Goal: Task Accomplishment & Management: Manage account settings

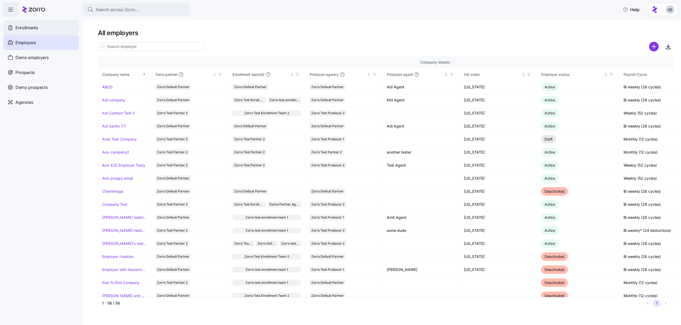
click at [52, 33] on div "Enrollments" at bounding box center [41, 27] width 76 height 15
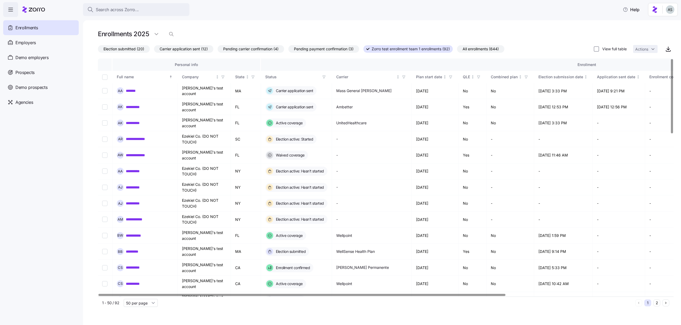
click at [490, 49] on span "All enrollments (644)" at bounding box center [480, 48] width 36 height 7
click at [457, 50] on input "All enrollments (644)" at bounding box center [457, 50] width 0 height 0
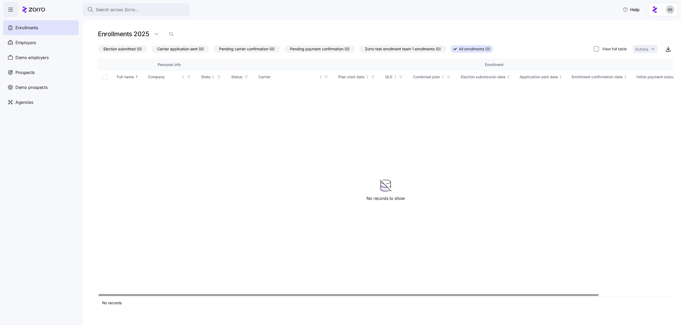
click at [424, 52] on span "Zorro test enrollment team 1 enrollments (0)" at bounding box center [403, 48] width 76 height 7
click at [359, 50] on input "Zorro test enrollment team 1 enrollments (0)" at bounding box center [359, 50] width 0 height 0
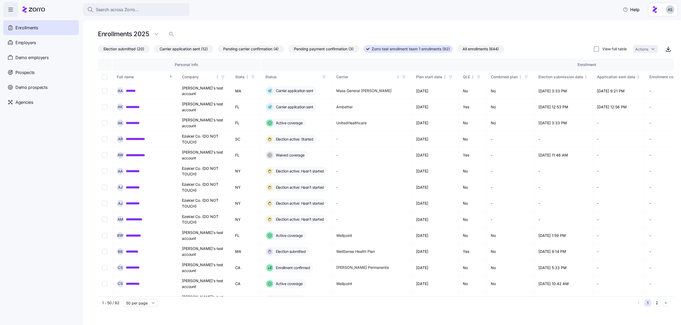
click at [487, 47] on span "All enrollments (644)" at bounding box center [480, 48] width 36 height 7
click at [457, 50] on input "All enrollments (644)" at bounding box center [457, 50] width 0 height 0
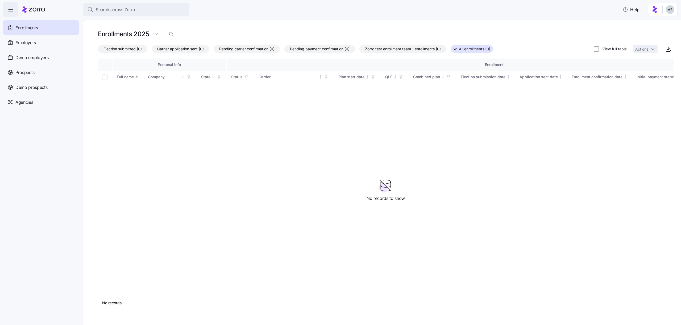
click at [438, 50] on span "Zorro test enrollment team 1 enrollments (0)" at bounding box center [403, 48] width 76 height 7
click at [359, 50] on input "Zorro test enrollment team 1 enrollments (0)" at bounding box center [359, 50] width 0 height 0
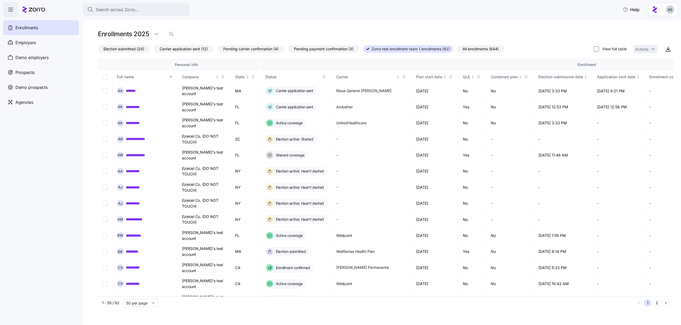
click at [467, 49] on span "All enrollments (644)" at bounding box center [480, 48] width 36 height 7
click at [457, 50] on input "All enrollments (644)" at bounding box center [457, 50] width 0 height 0
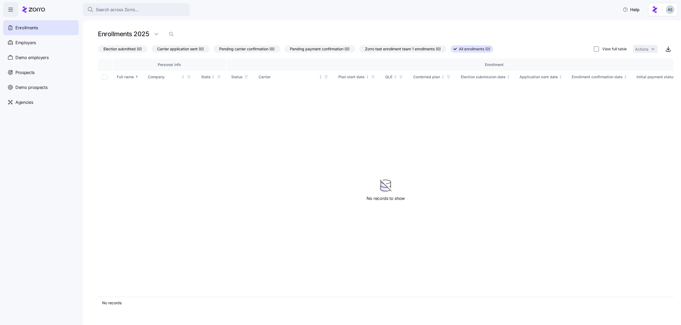
click at [423, 47] on span "Zorro test enrollment team 1 enrollments (0)" at bounding box center [403, 48] width 76 height 7
click at [359, 50] on input "Zorro test enrollment team 1 enrollments (0)" at bounding box center [359, 50] width 0 height 0
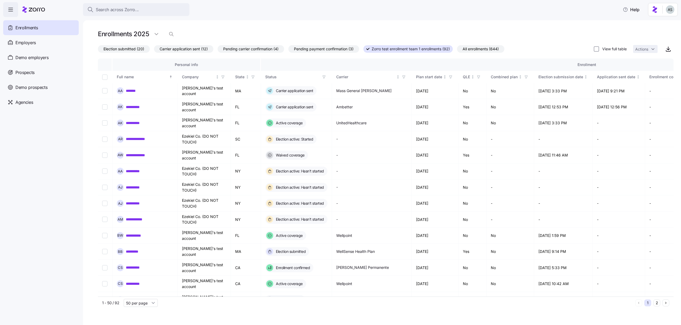
click at [340, 51] on span "Pending payment confirmation (3)" at bounding box center [324, 48] width 60 height 7
click at [288, 50] on input "Pending payment confirmation (3)" at bounding box center [288, 50] width 0 height 0
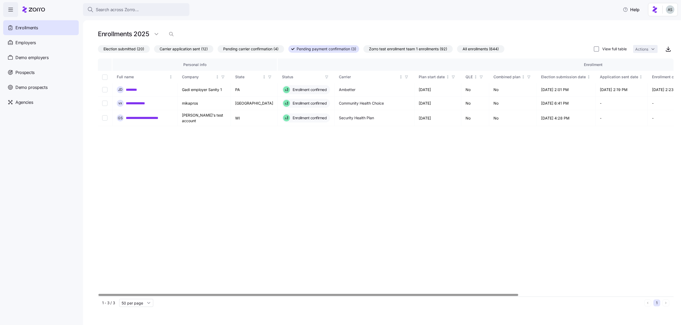
click at [392, 45] on span "Zorro test enrollment team 1 enrollments (92)" at bounding box center [408, 48] width 78 height 7
click at [363, 50] on input "Zorro test enrollment team 1 enrollments (92)" at bounding box center [363, 50] width 0 height 0
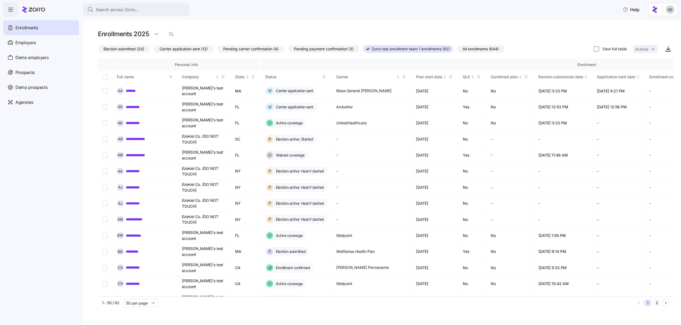
click at [469, 49] on span "All enrollments (644)" at bounding box center [480, 48] width 36 height 7
click at [457, 50] on input "All enrollments (644)" at bounding box center [457, 50] width 0 height 0
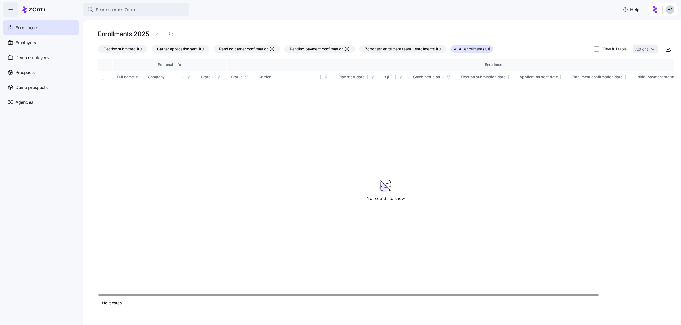
click at [420, 51] on span "Zorro test enrollment team 1 enrollments (0)" at bounding box center [403, 48] width 76 height 7
click at [359, 50] on input "Zorro test enrollment team 1 enrollments (0)" at bounding box center [359, 50] width 0 height 0
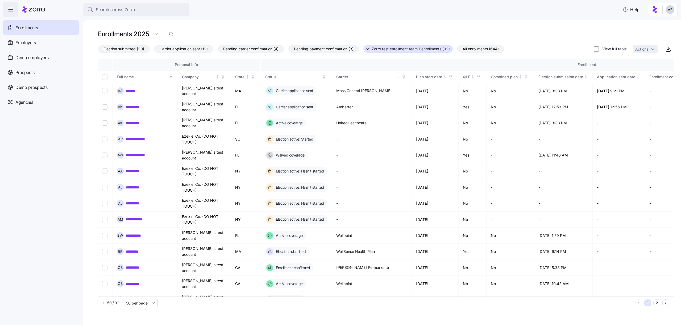
click at [474, 50] on span "All enrollments (644)" at bounding box center [480, 48] width 36 height 7
click at [457, 50] on input "All enrollments (644)" at bounding box center [457, 50] width 0 height 0
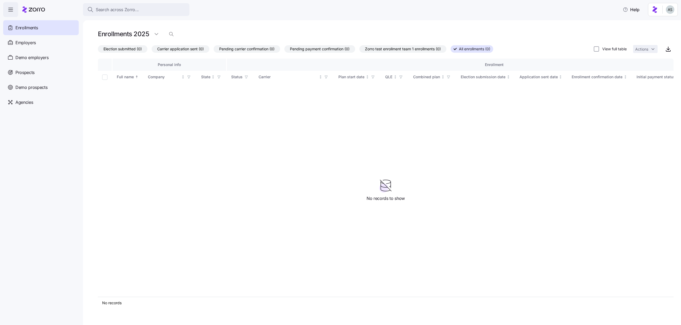
click at [432, 49] on span "Zorro test enrollment team 1 enrollments (0)" at bounding box center [403, 48] width 76 height 7
click at [359, 50] on input "Zorro test enrollment team 1 enrollments (0)" at bounding box center [359, 50] width 0 height 0
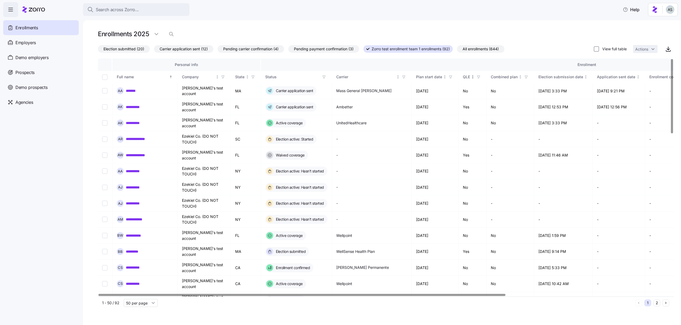
click at [478, 78] on icon "button" at bounding box center [478, 77] width 2 height 3
click at [449, 77] on icon "button" at bounding box center [451, 77] width 4 height 4
click at [402, 121] on button "1" at bounding box center [406, 122] width 14 height 14
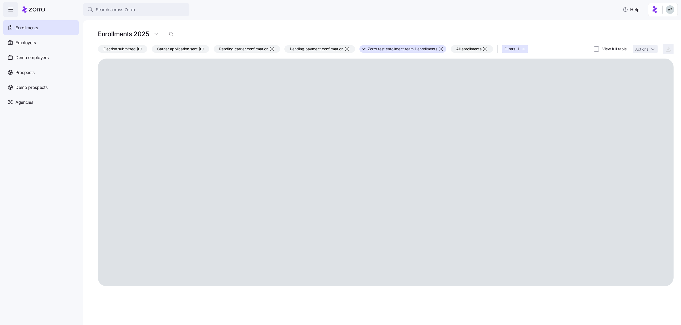
click at [525, 50] on icon "button" at bounding box center [523, 49] width 4 height 4
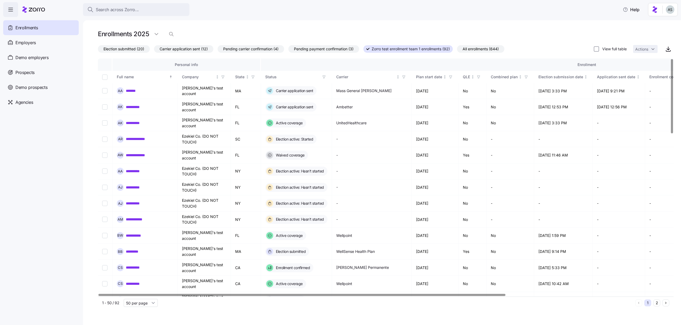
click at [667, 9] on html "**********" at bounding box center [340, 161] width 681 height 322
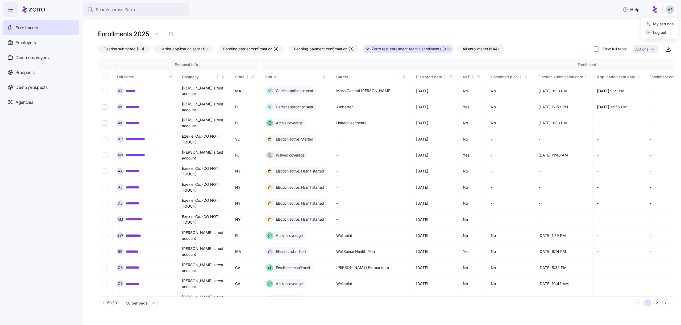
click at [662, 36] on div "Log out" at bounding box center [659, 32] width 32 height 9
